Goal: Information Seeking & Learning: Learn about a topic

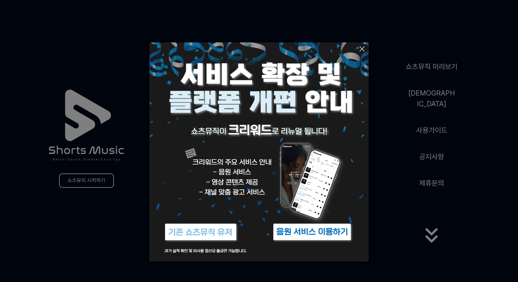
click at [429, 229] on button at bounding box center [259, 141] width 518 height 282
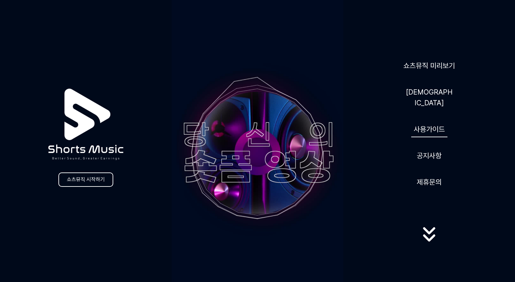
click at [440, 123] on link "사용가이드" at bounding box center [429, 129] width 36 height 16
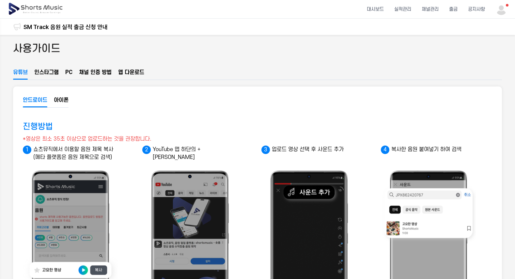
click at [34, 8] on img at bounding box center [36, 9] width 56 height 18
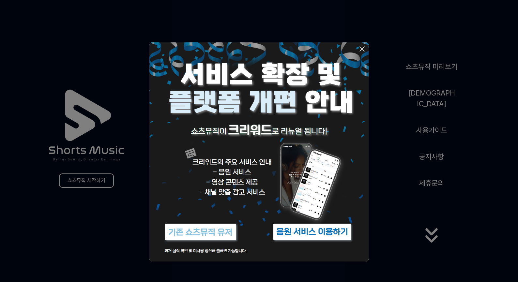
click at [430, 241] on button at bounding box center [259, 141] width 518 height 282
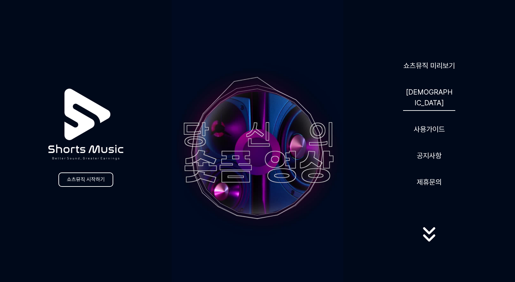
click at [425, 98] on link "[DEMOGRAPHIC_DATA]" at bounding box center [429, 97] width 52 height 27
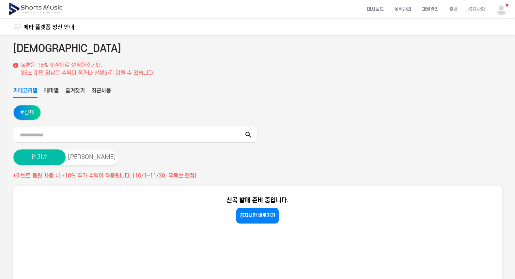
click at [55, 92] on button "테마별" at bounding box center [51, 92] width 15 height 11
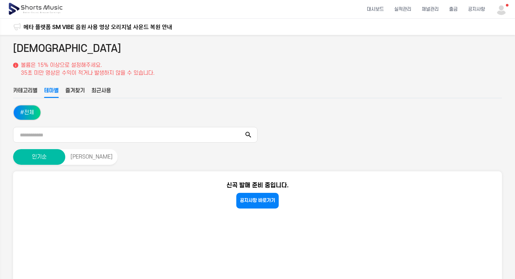
click at [23, 89] on button "카테고리별" at bounding box center [25, 92] width 24 height 11
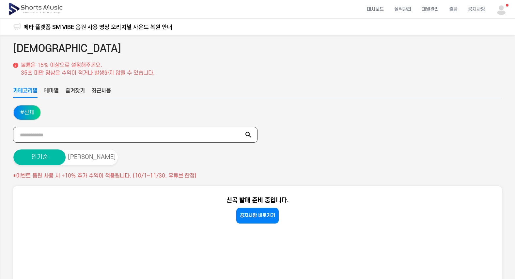
click at [50, 135] on input "text" at bounding box center [135, 135] width 244 height 16
type input "*"
type input "*****"
